Goal: Communication & Community: Answer question/provide support

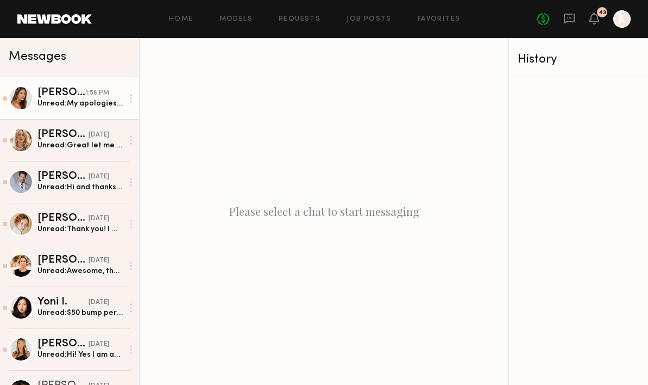
click at [95, 104] on div "Unread: My apologies for the delayed response! I think I’ll pass on this one ju…" at bounding box center [79, 103] width 85 height 10
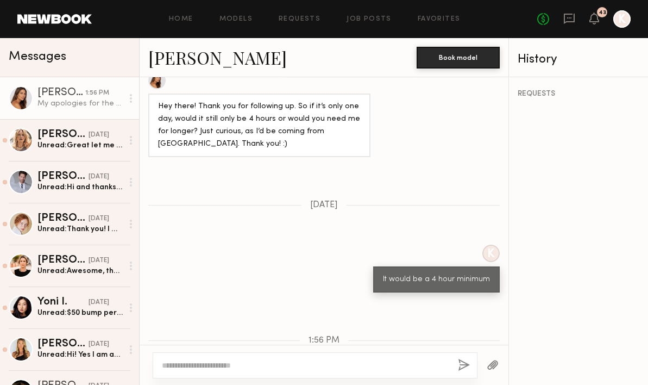
scroll to position [639, 0]
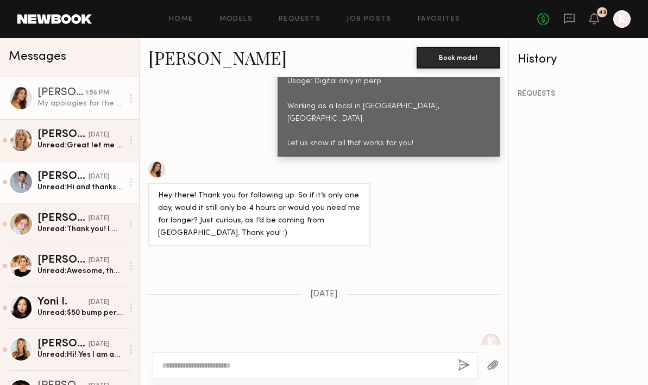
click at [61, 179] on div "Jonathan Z." at bounding box center [62, 176] width 51 height 11
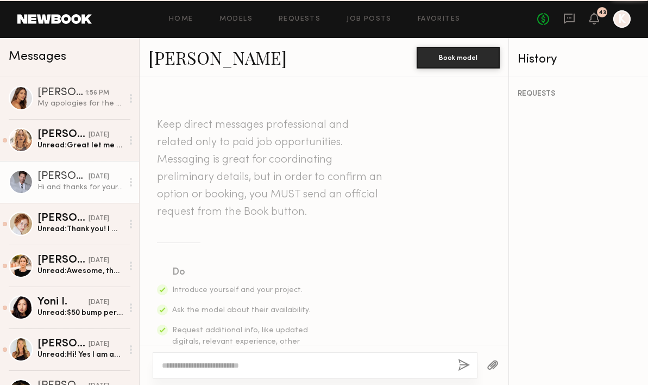
scroll to position [596, 0]
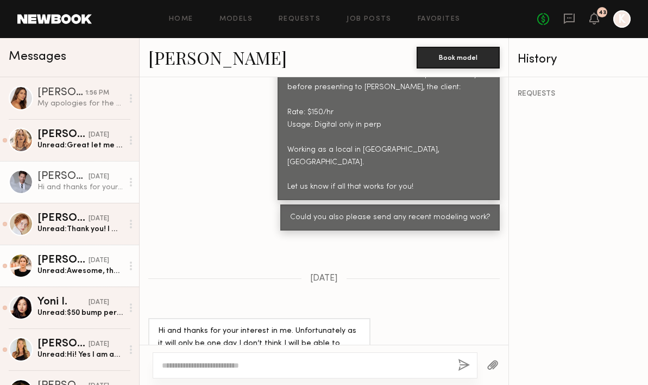
click at [55, 271] on div "Unread: Awesome, thank you!" at bounding box center [79, 271] width 85 height 10
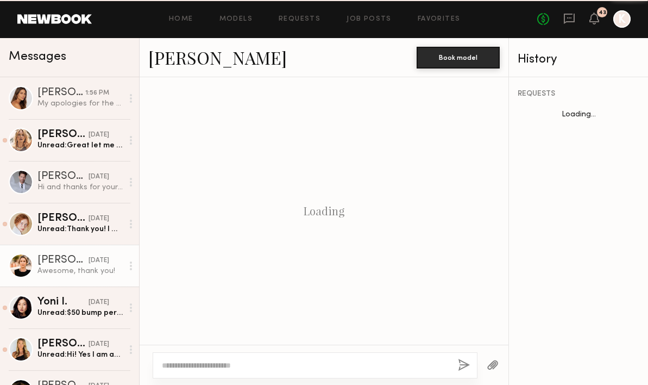
scroll to position [657, 0]
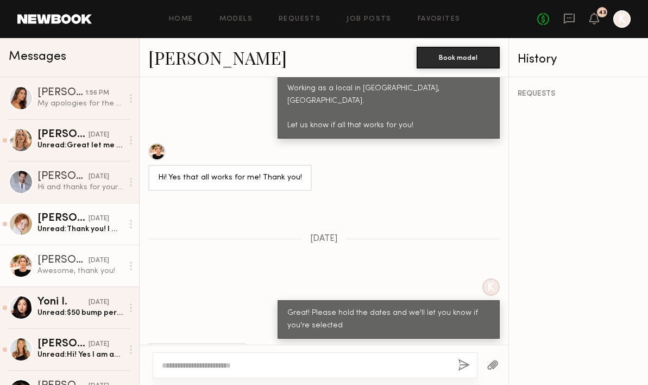
click at [60, 228] on div "Unread: Thank you! I will!" at bounding box center [79, 229] width 85 height 10
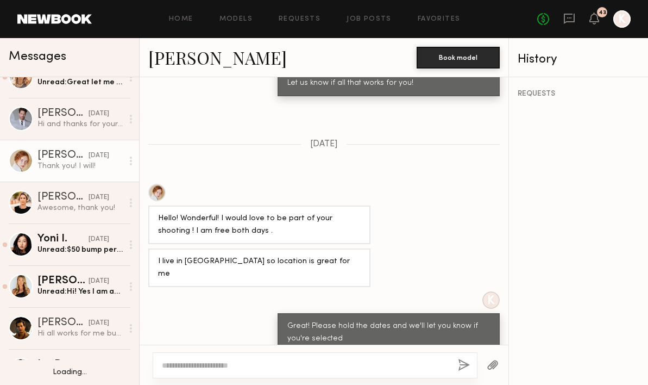
scroll to position [12, 0]
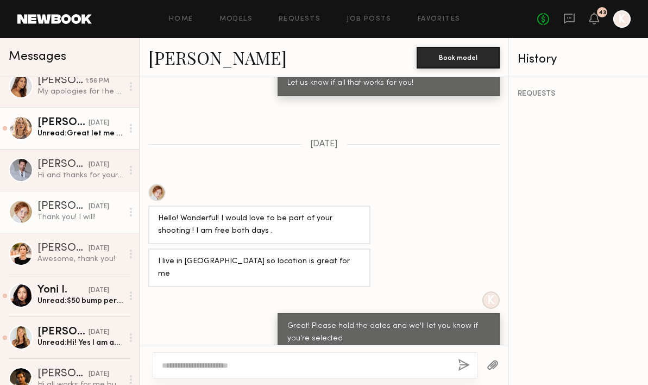
click at [75, 134] on div "Unread: Great let me know" at bounding box center [79, 133] width 85 height 10
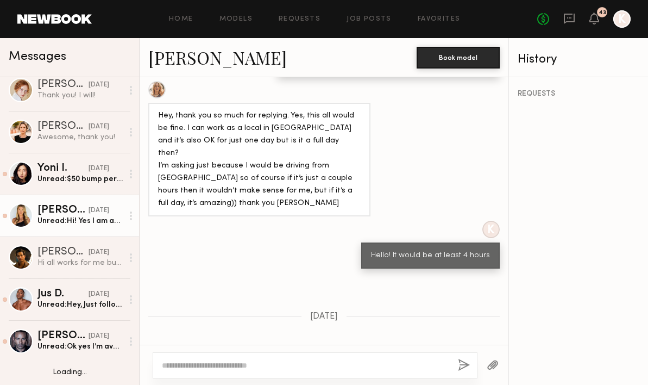
scroll to position [161, 0]
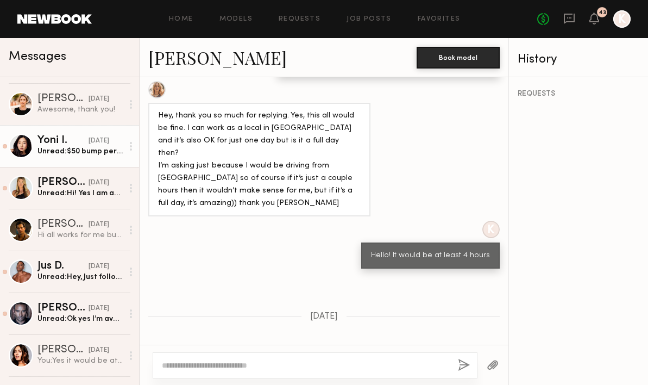
click at [91, 151] on div "Unread: $50 bump per hour would be amazing for me but any bump will be great 🙌🏼" at bounding box center [79, 151] width 85 height 10
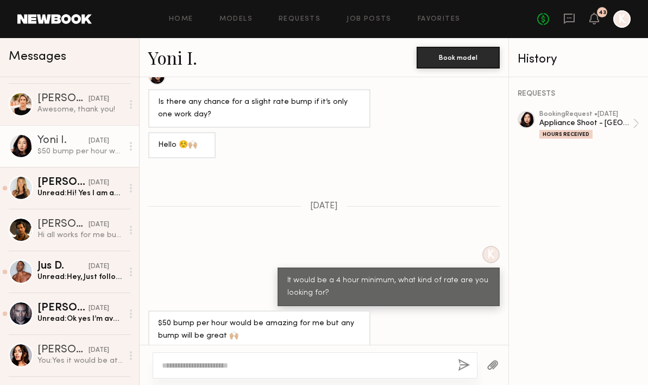
scroll to position [645, 0]
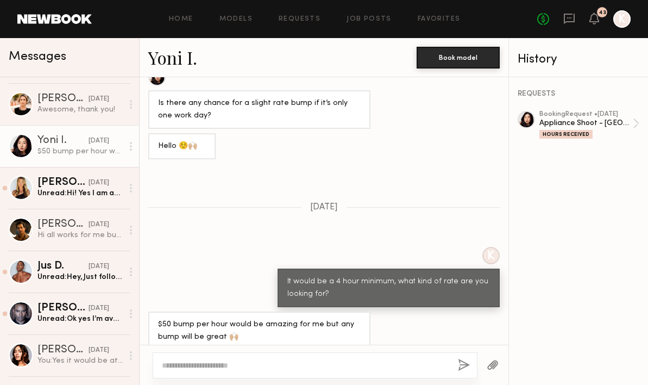
click at [534, 126] on link at bounding box center [579, 119] width 122 height 17
